Goal: Task Accomplishment & Management: Use online tool/utility

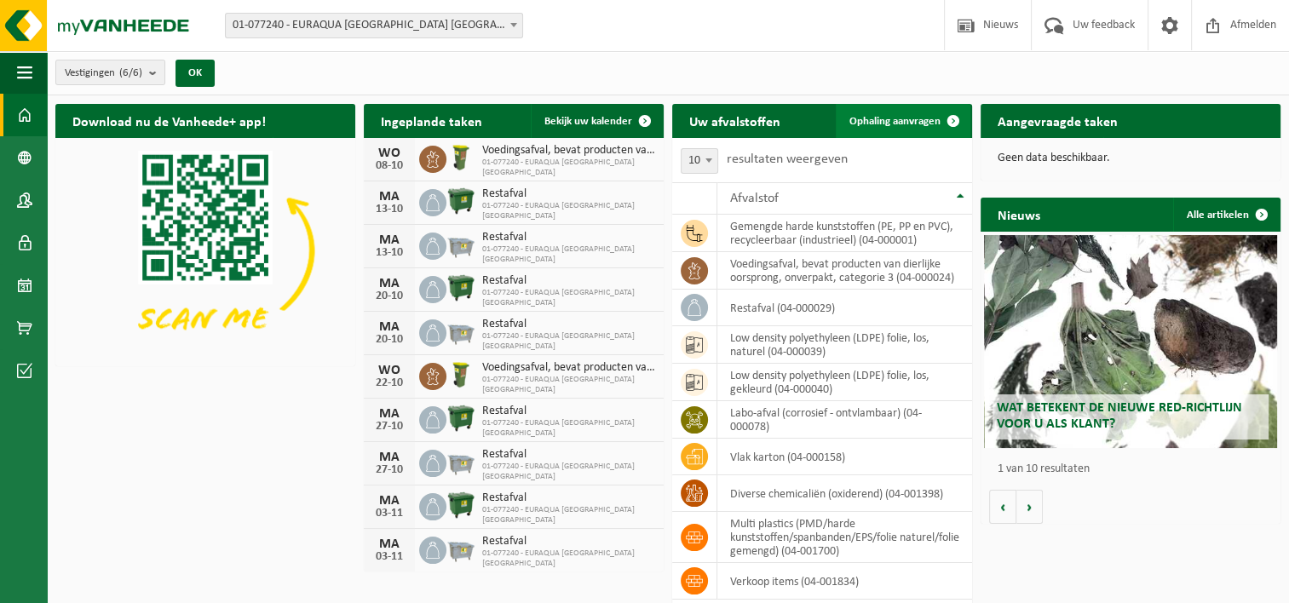
click at [922, 118] on span "Ophaling aanvragen" at bounding box center [895, 121] width 91 height 11
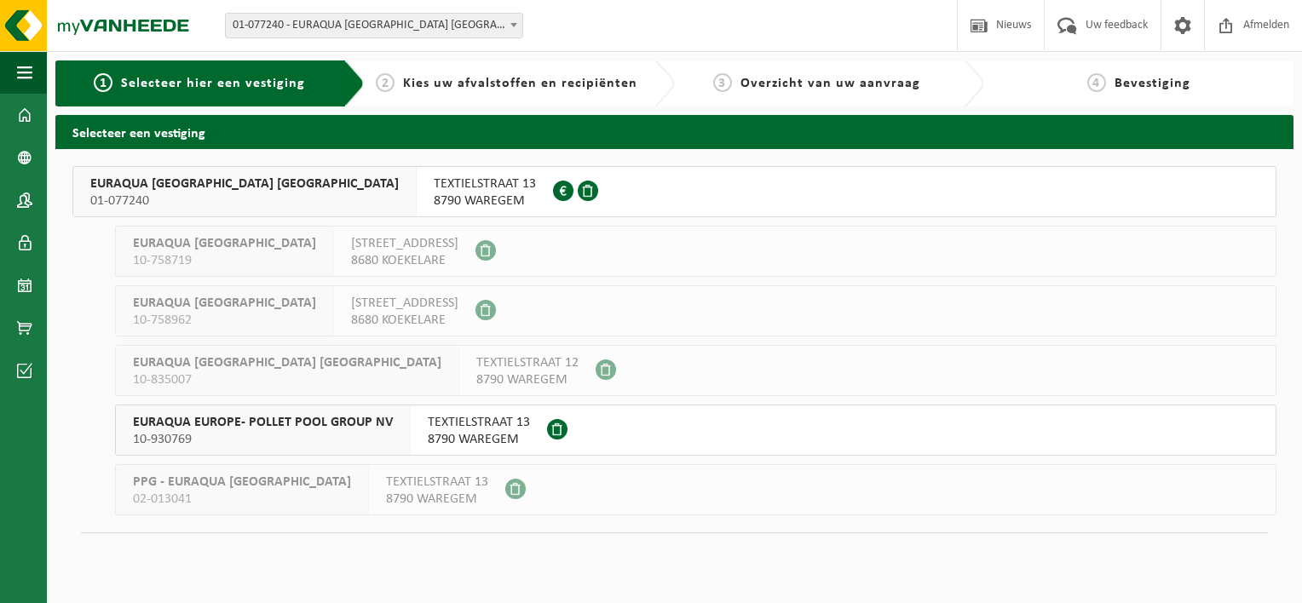
click at [417, 195] on div "TEXTIELSTRAAT 13 8790 WAREGEM 0415.179.794" at bounding box center [485, 191] width 136 height 49
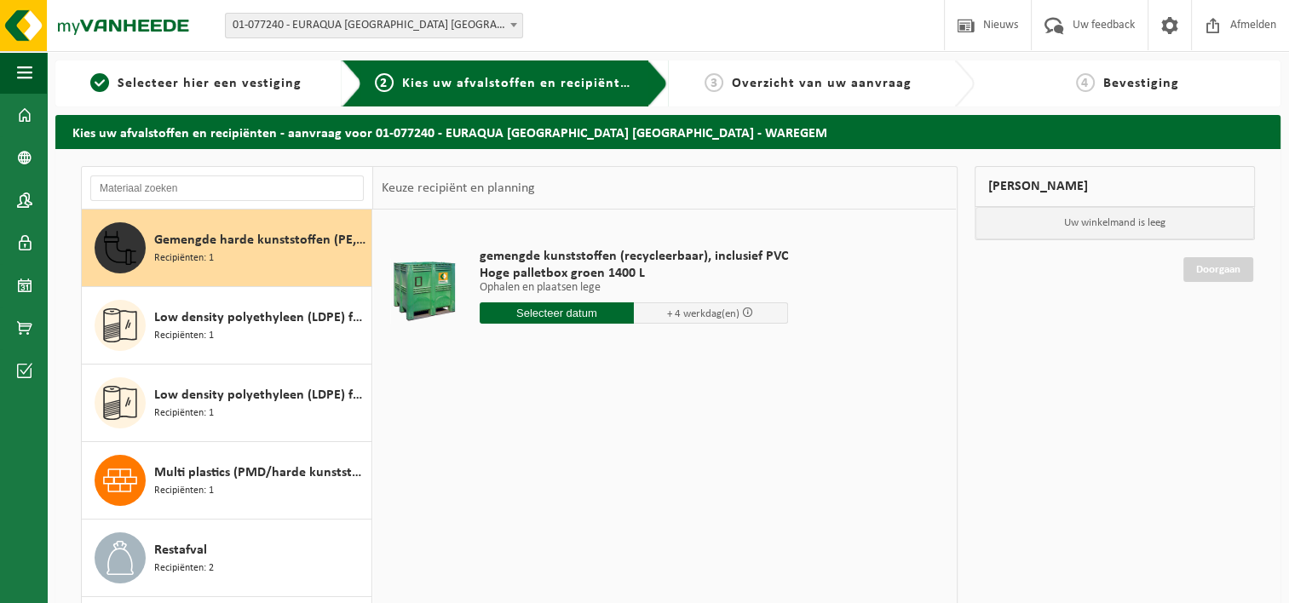
scroll to position [29, 0]
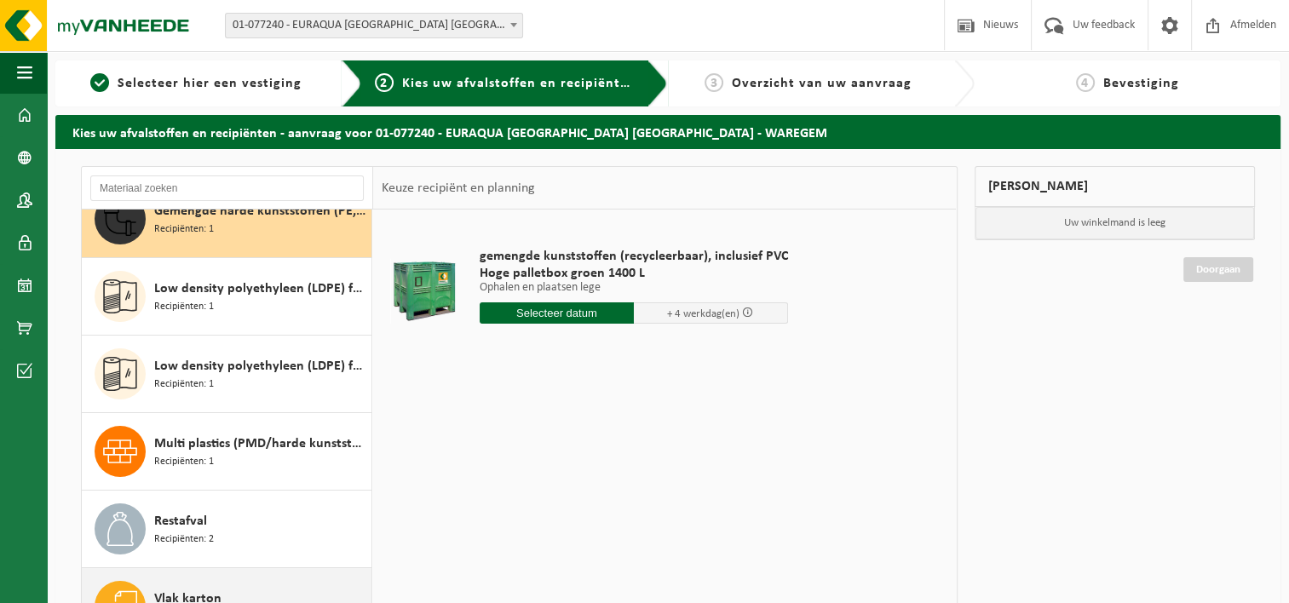
click at [213, 593] on span "Vlak karton" at bounding box center [187, 599] width 67 height 20
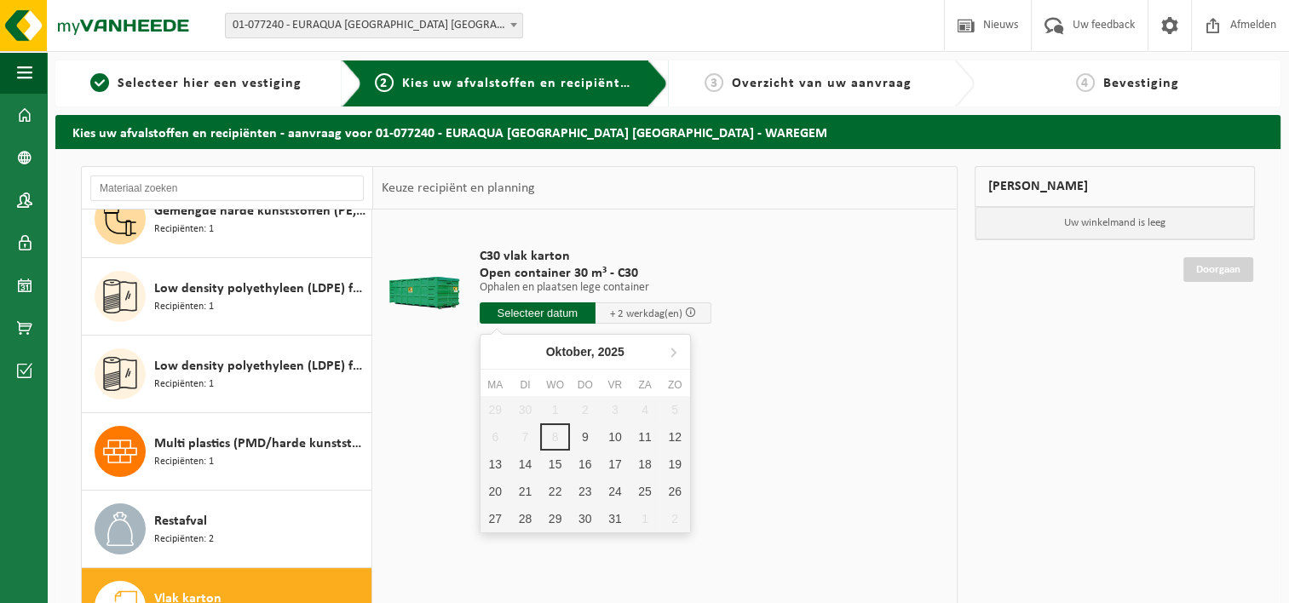
click at [559, 314] on input "text" at bounding box center [538, 313] width 116 height 21
click at [581, 447] on div "9" at bounding box center [585, 437] width 30 height 27
type input "Van 2025-10-09"
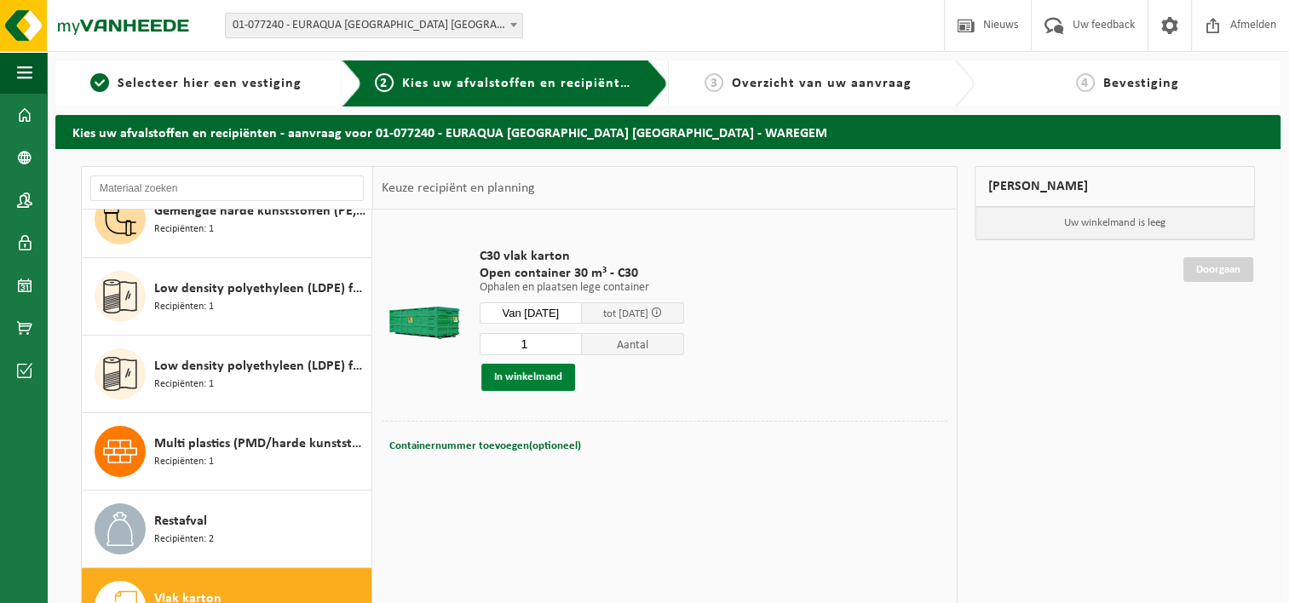
click at [554, 386] on button "In winkelmand" at bounding box center [528, 377] width 94 height 27
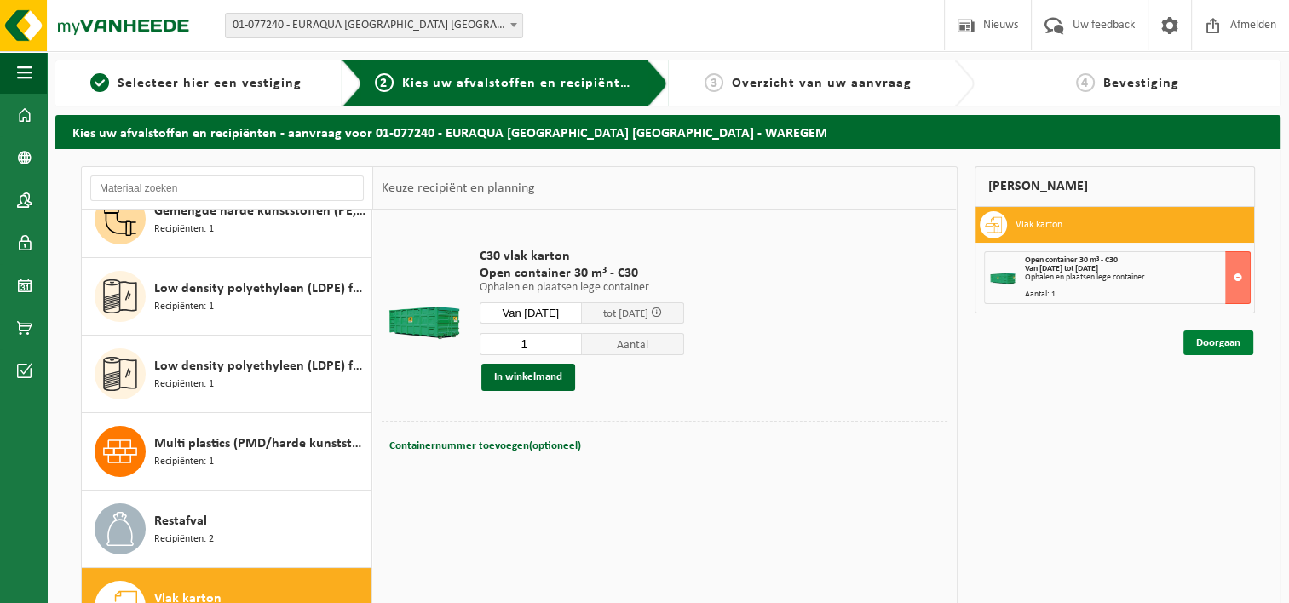
click at [1212, 347] on link "Doorgaan" at bounding box center [1219, 343] width 70 height 25
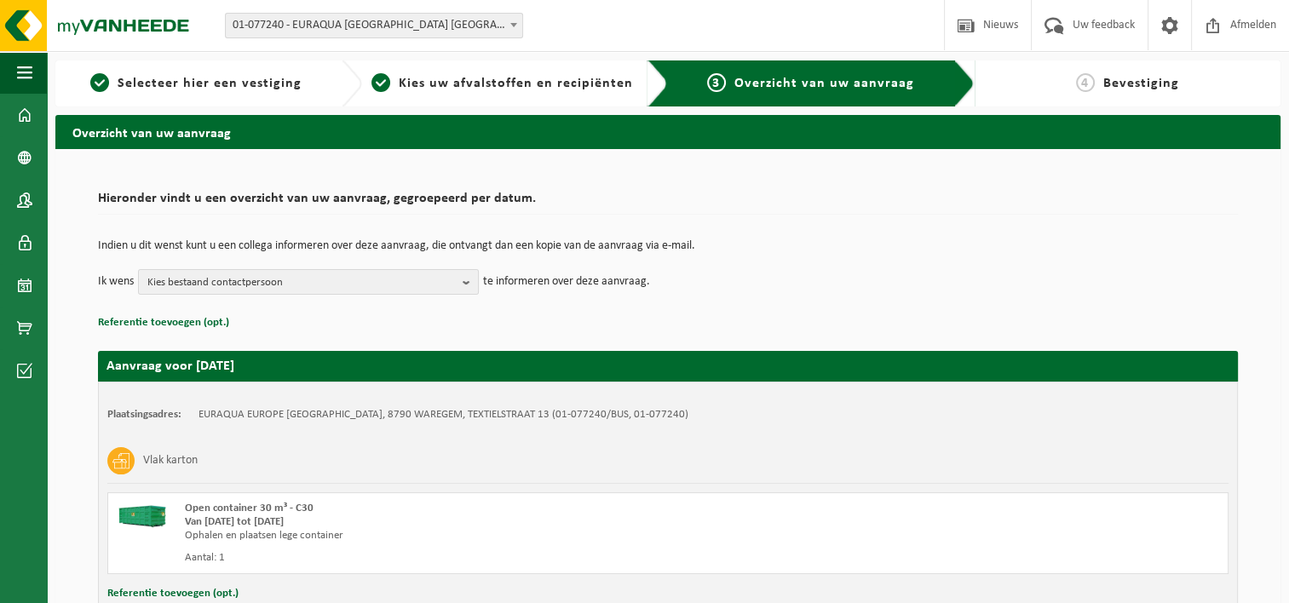
scroll to position [126, 0]
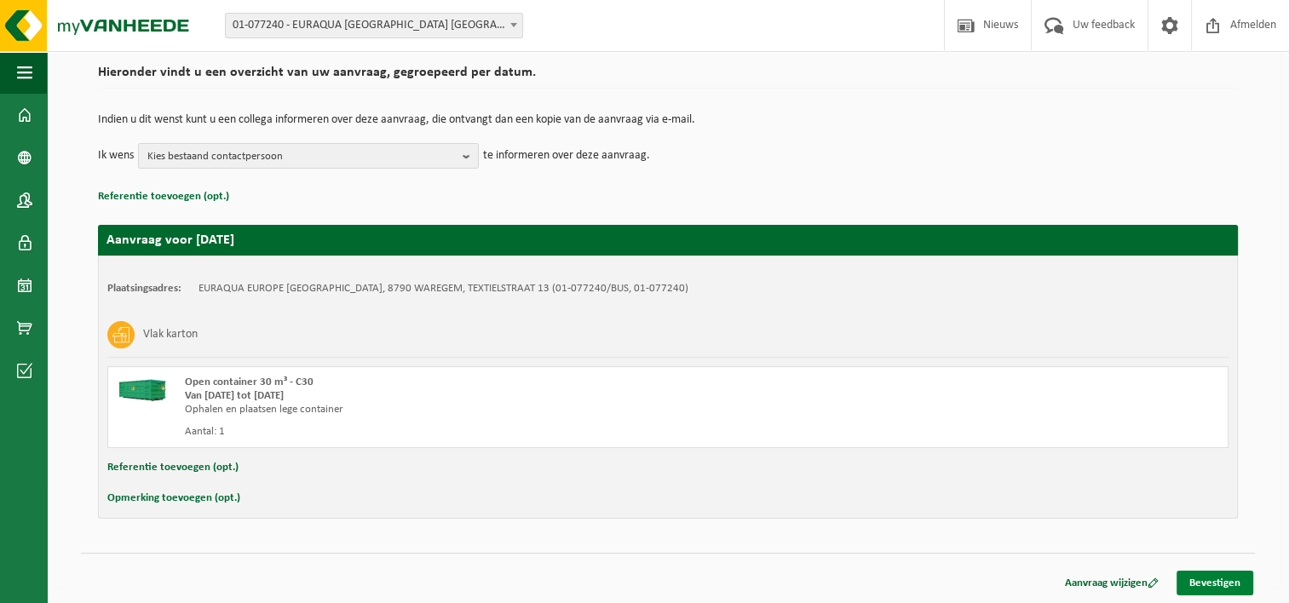
click at [1208, 576] on link "Bevestigen" at bounding box center [1215, 583] width 77 height 25
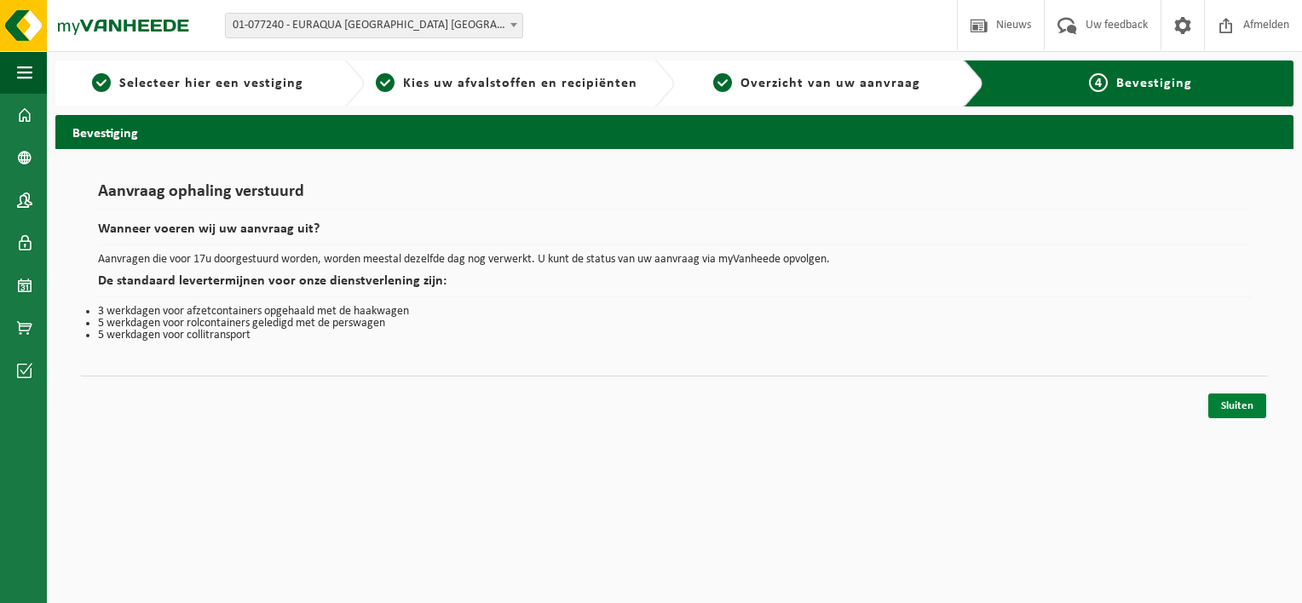
click at [1242, 399] on link "Sluiten" at bounding box center [1237, 406] width 58 height 25
